Goal: Download file/media

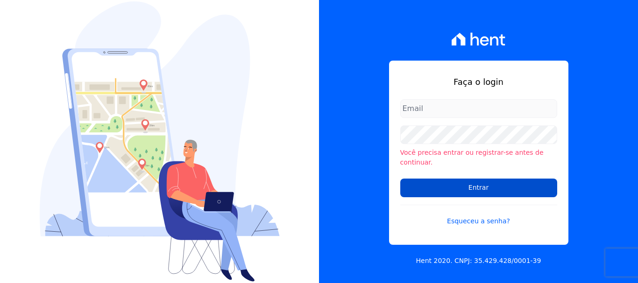
type input "ary@santuzzo.com.br"
click at [484, 185] on input "Entrar" at bounding box center [478, 188] width 157 height 19
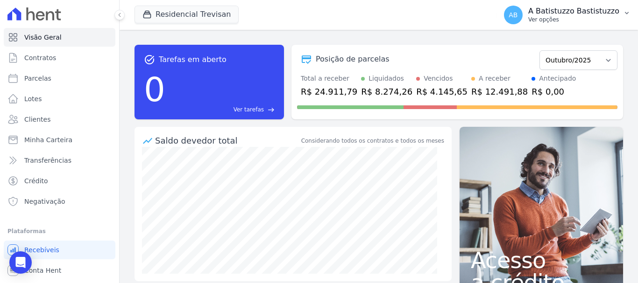
click at [517, 14] on span "AB" at bounding box center [512, 15] width 9 height 7
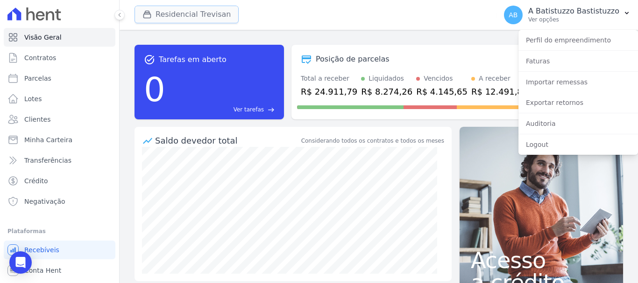
click at [182, 17] on button "Residencial Trevisan" at bounding box center [186, 15] width 104 height 18
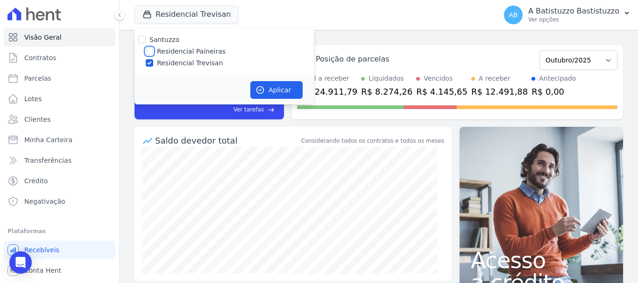
click at [147, 51] on input "Residencial Paineiras" at bounding box center [149, 51] width 7 height 7
checkbox input "true"
click at [151, 63] on input "Residencial Trevisan" at bounding box center [149, 62] width 7 height 7
checkbox input "false"
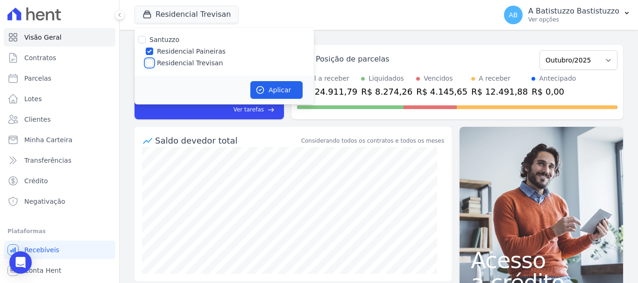
checkbox input "false"
click at [284, 88] on button "Aplicar" at bounding box center [276, 90] width 52 height 18
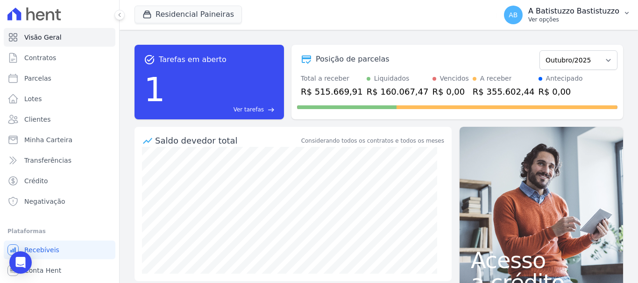
click at [517, 14] on span "AB" at bounding box center [512, 15] width 9 height 7
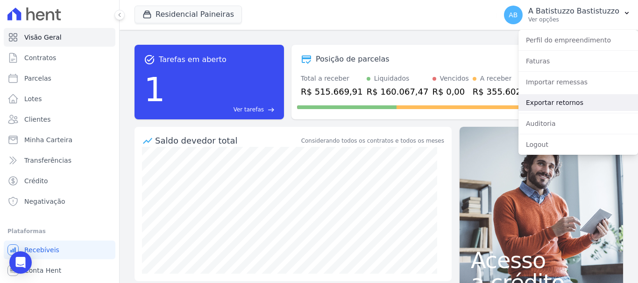
click at [543, 102] on link "Exportar retornos" at bounding box center [577, 102] width 119 height 17
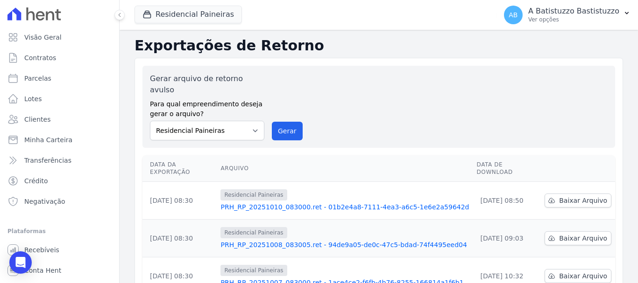
click at [306, 203] on link "PRH_RP_20251010_083000.ret - 01b2e4a8-7111-4ea3-a6c5-1e6e2a59642d" at bounding box center [344, 207] width 248 height 9
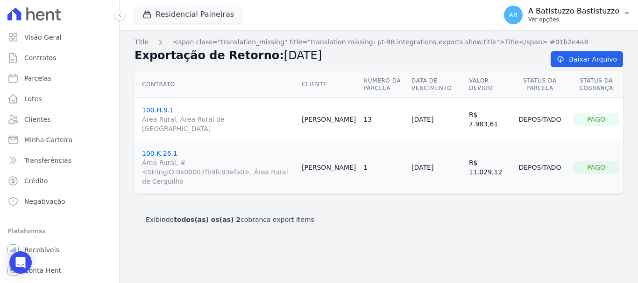
click at [522, 14] on span "AB" at bounding box center [513, 15] width 19 height 19
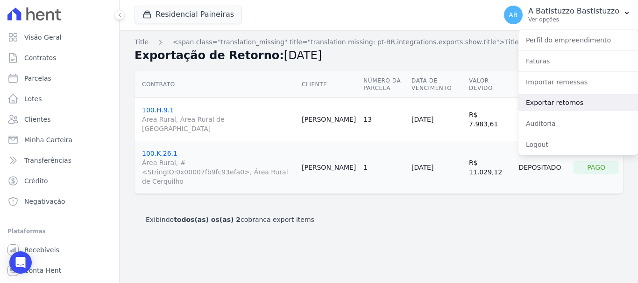
click at [541, 102] on link "Exportar retornos" at bounding box center [577, 102] width 119 height 17
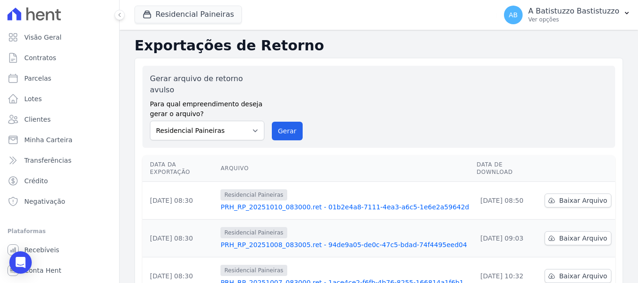
click at [296, 240] on link "PRH_RP_20251008_083005.ret - 94de9a05-de0c-47c5-bdad-74f4495eed04" at bounding box center [344, 244] width 248 height 9
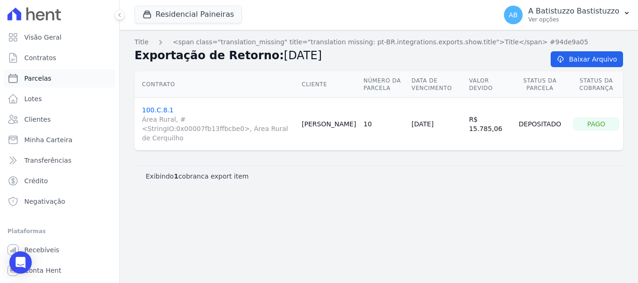
click at [39, 78] on span "Parcelas" at bounding box center [37, 78] width 27 height 9
select select
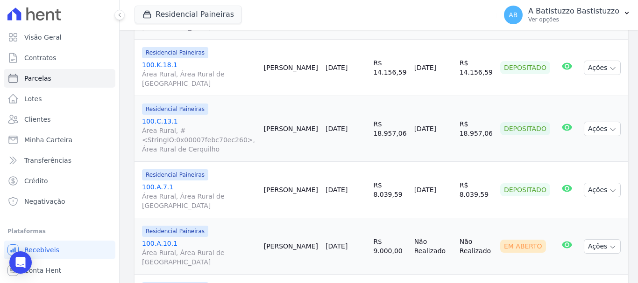
scroll to position [280, 0]
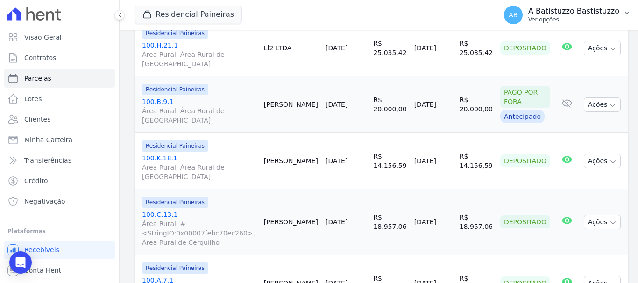
click at [517, 14] on span "AB" at bounding box center [512, 15] width 9 height 7
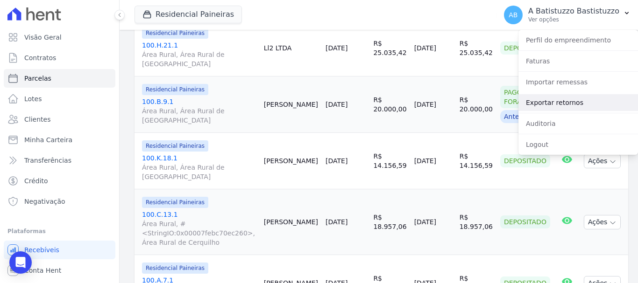
click at [533, 99] on link "Exportar retornos" at bounding box center [577, 102] width 119 height 17
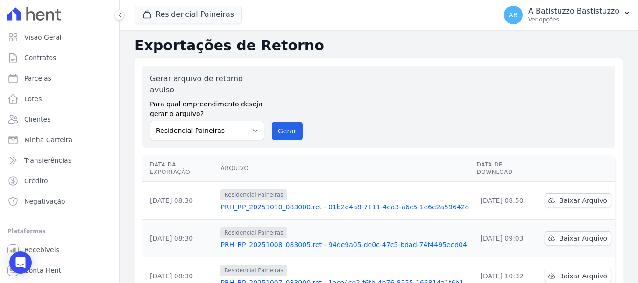
scroll to position [47, 0]
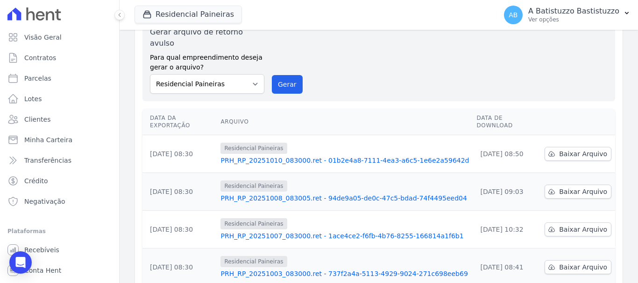
click at [317, 194] on link "PRH_RP_20251008_083005.ret - 94de9a05-de0c-47c5-bdad-74f4495eed04" at bounding box center [344, 198] width 248 height 9
